Goal: Understand process/instructions

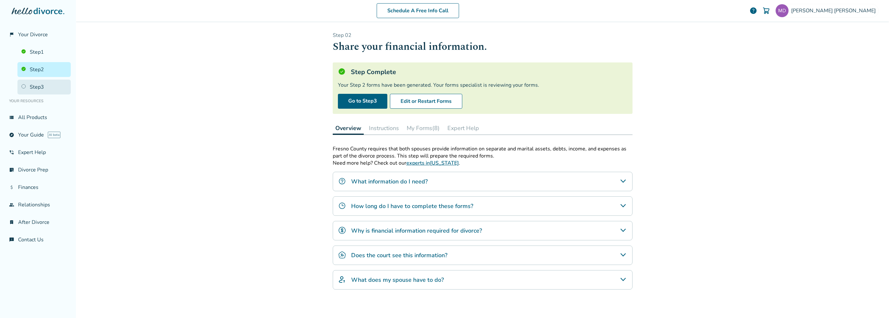
click at [18, 82] on link "Step 3" at bounding box center [43, 86] width 53 height 15
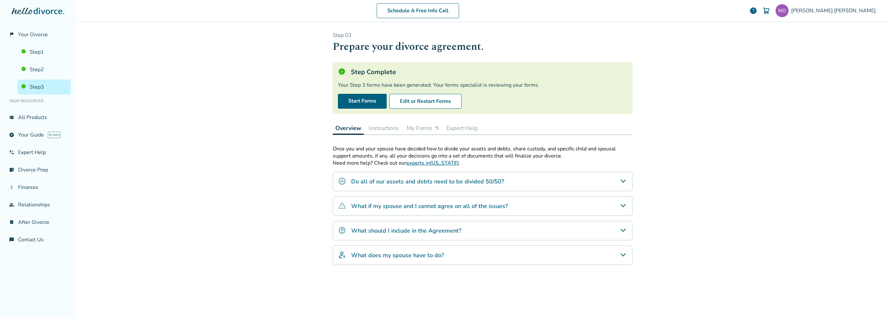
click at [213, 170] on div "Schedule A Free Info Call [PERSON_NAME] help Schedule A Free Call [PERSON_NAME]…" at bounding box center [482, 159] width 813 height 318
